Goal: Check status: Check status

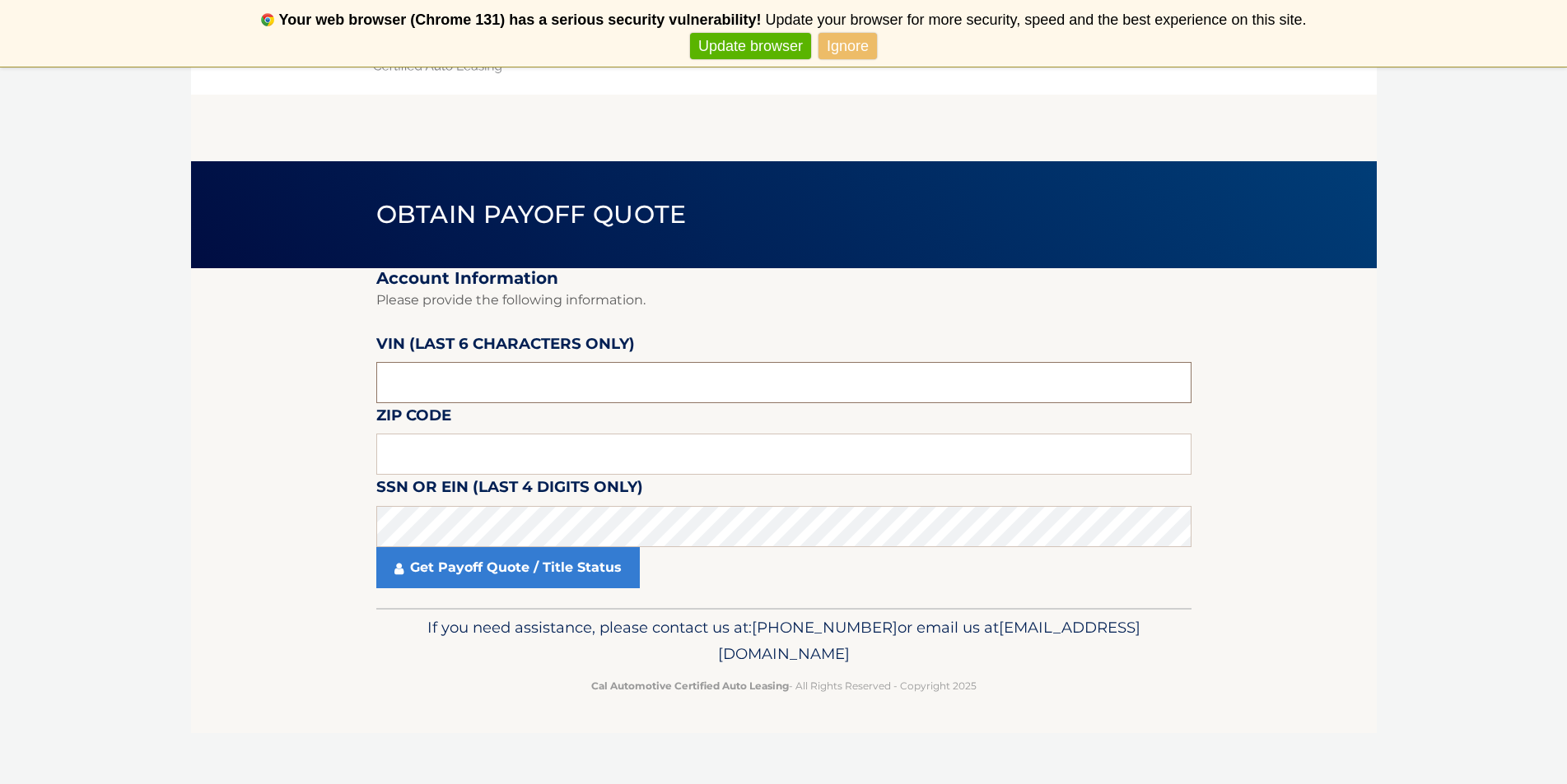
click at [452, 379] on input "text" at bounding box center [784, 382] width 815 height 41
type input "A04068"
click at [451, 450] on input "text" at bounding box center [784, 455] width 815 height 41
type input "11717"
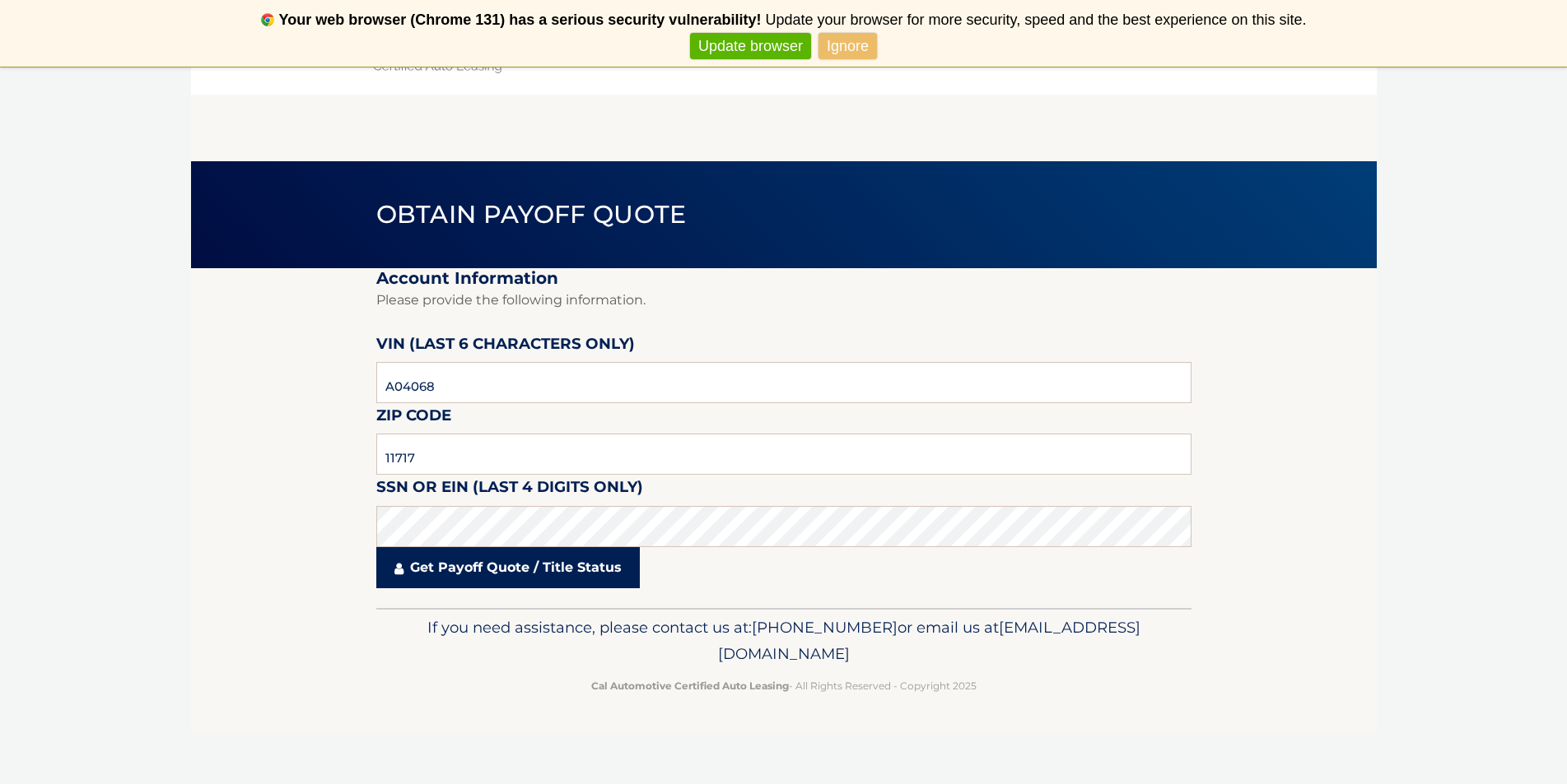
click at [469, 563] on link "Get Payoff Quote / Title Status" at bounding box center [508, 568] width 263 height 41
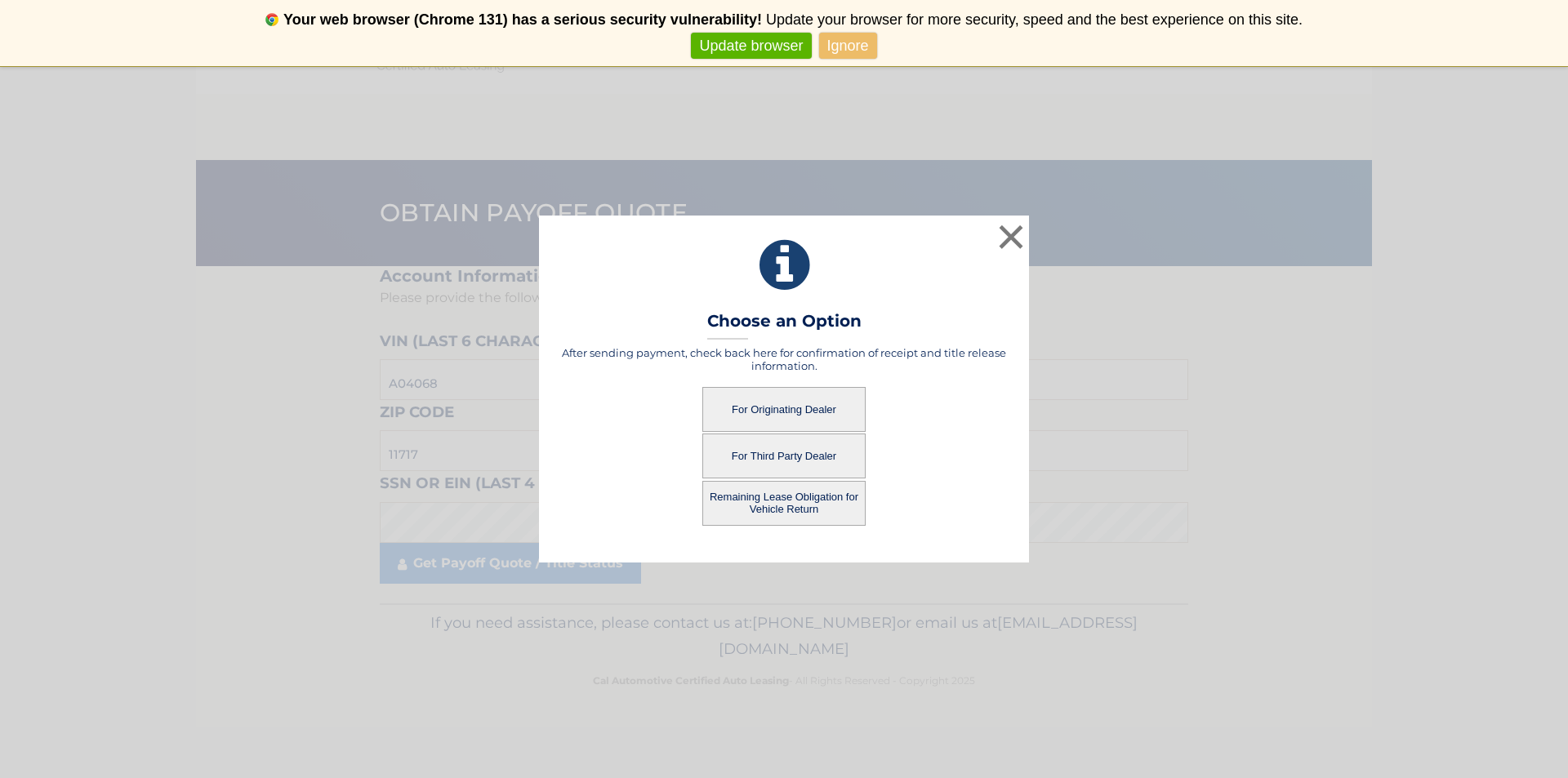
click at [779, 410] on button "For Originating Dealer" at bounding box center [784, 409] width 163 height 45
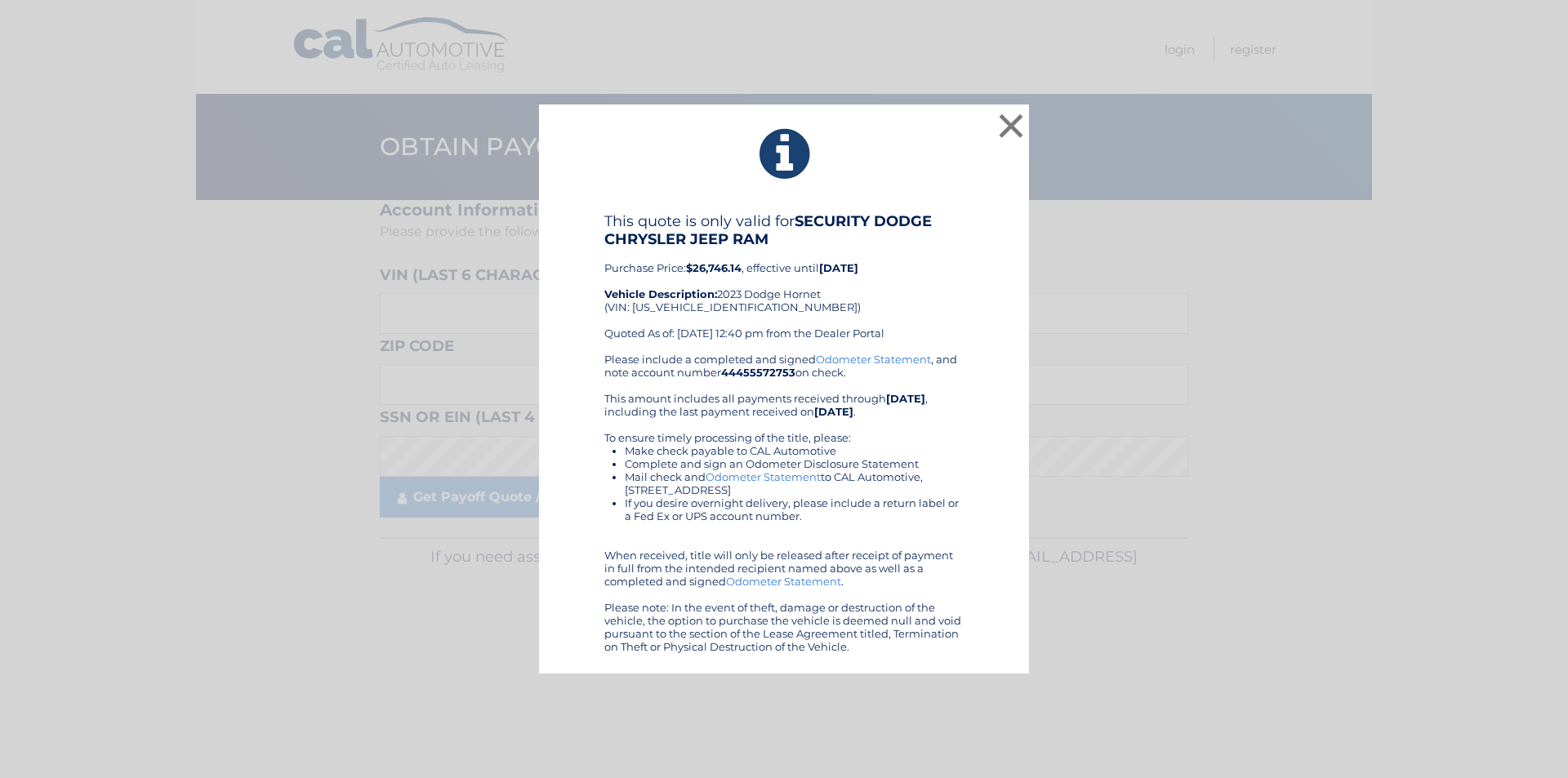
drag, startPoint x: 948, startPoint y: 187, endPoint x: 1284, endPoint y: 330, distance: 365.2
click at [1004, 123] on button "×" at bounding box center [1011, 126] width 33 height 33
